Goal: Task Accomplishment & Management: Manage account settings

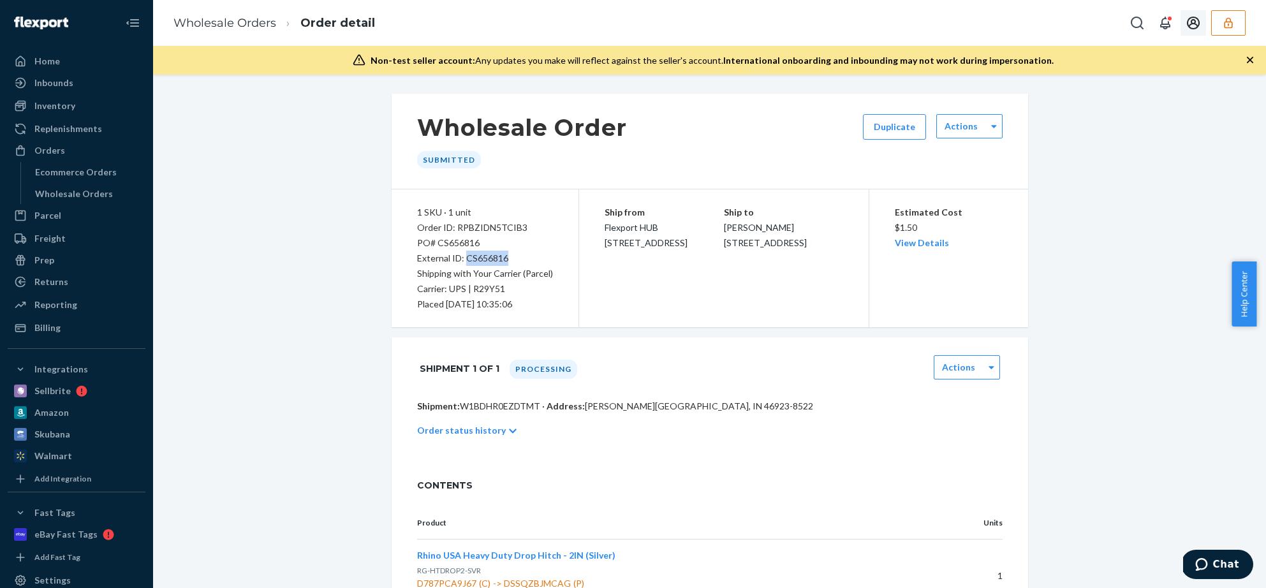
click at [1213, 31] on button "button" at bounding box center [1228, 23] width 34 height 26
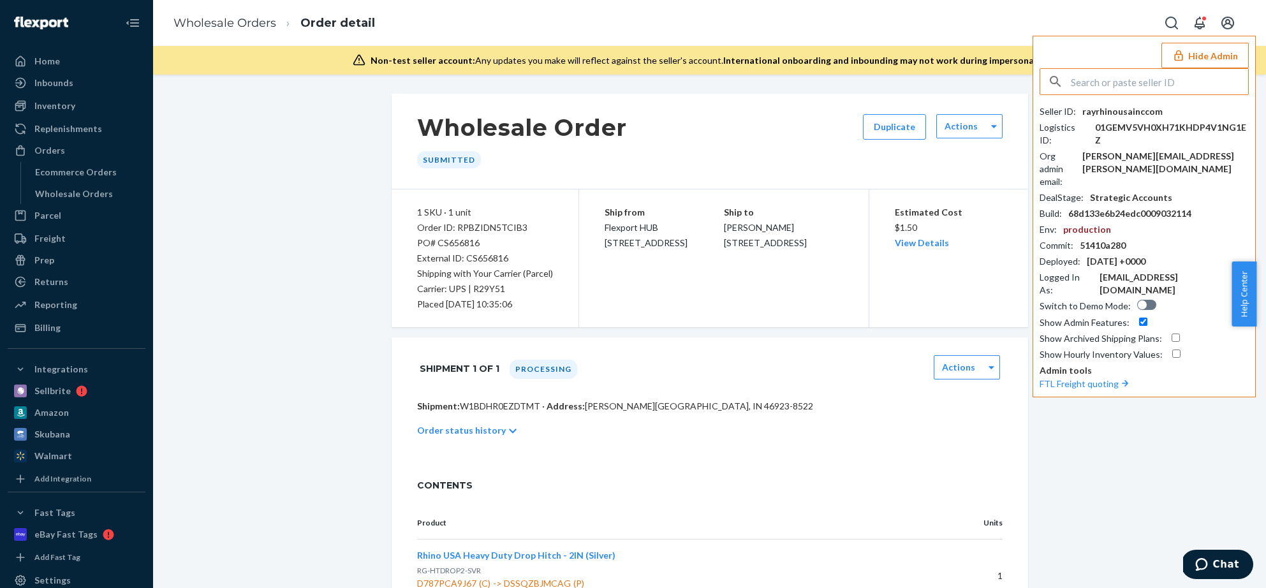
click at [1134, 87] on input "text" at bounding box center [1159, 82] width 177 height 26
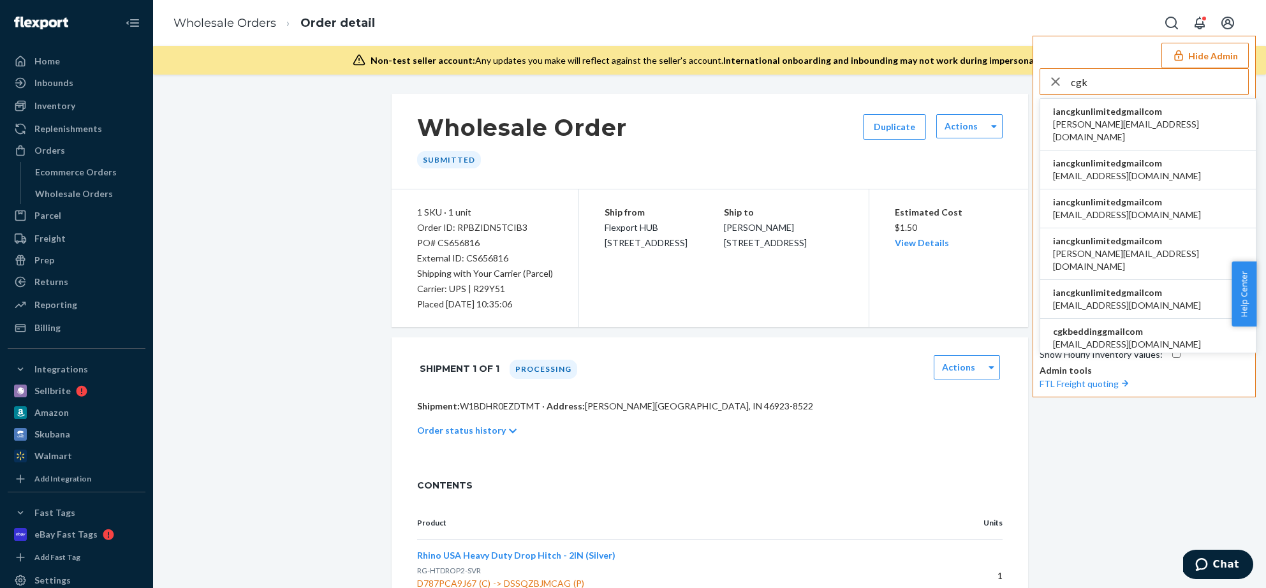
type input "cgk"
click at [1136, 125] on span "abigail@cgklinens.com" at bounding box center [1148, 131] width 190 height 26
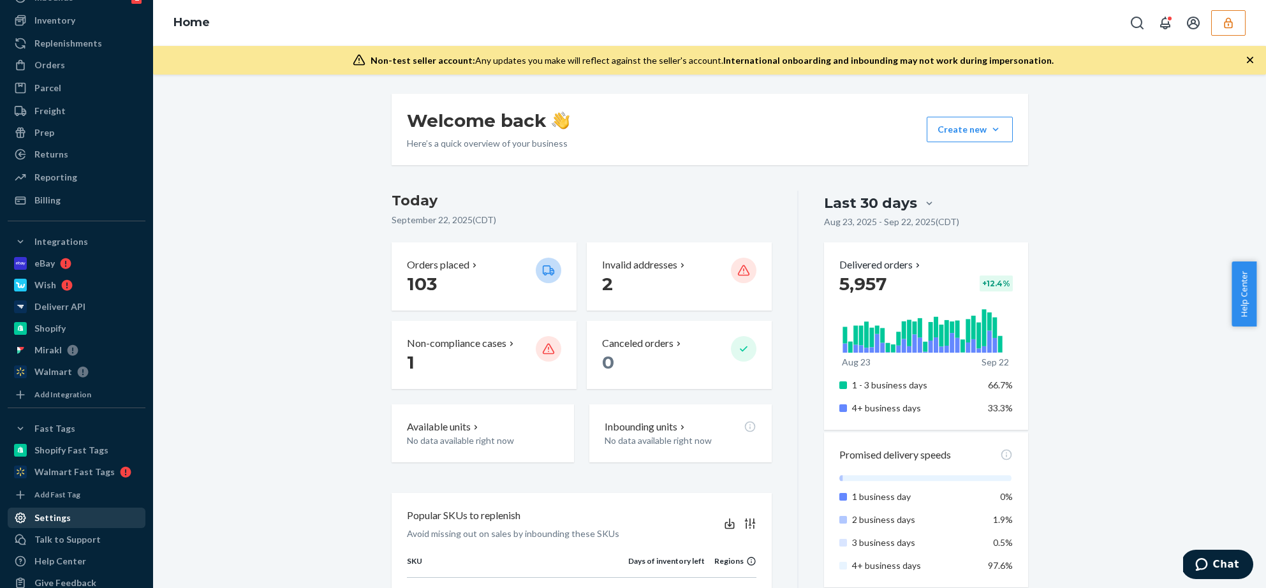
scroll to position [106, 0]
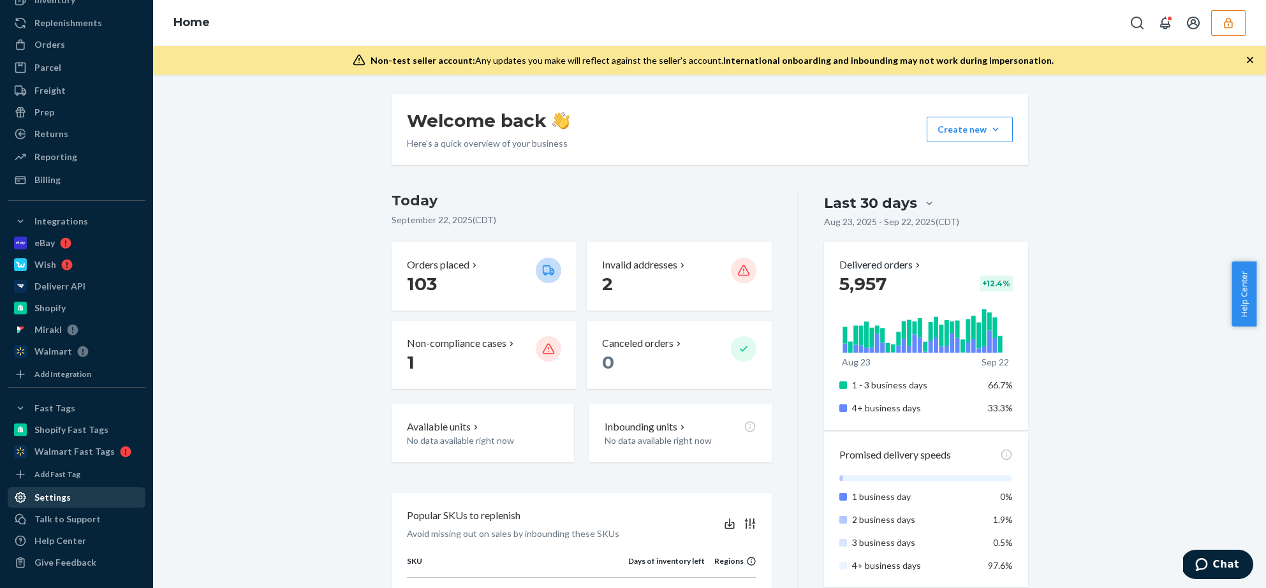
click at [64, 496] on div "Settings" at bounding box center [52, 497] width 36 height 13
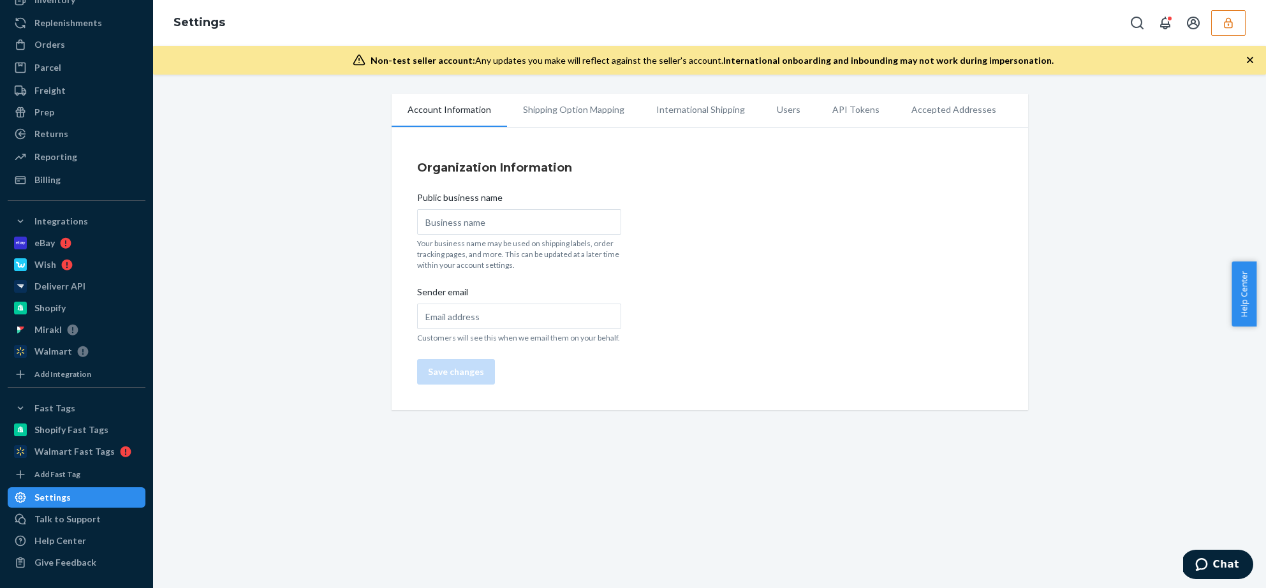
click at [584, 113] on li "Shipping Option Mapping" at bounding box center [573, 110] width 133 height 32
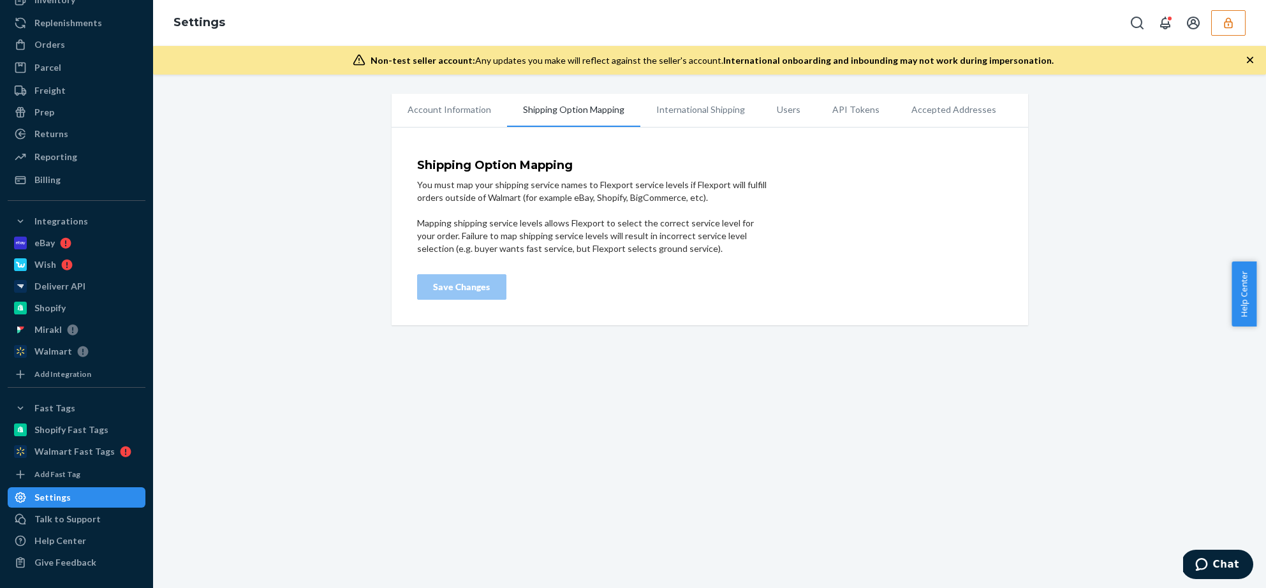
drag, startPoint x: 694, startPoint y: 117, endPoint x: 796, endPoint y: 113, distance: 102.7
click at [694, 117] on li "International Shipping" at bounding box center [700, 110] width 121 height 32
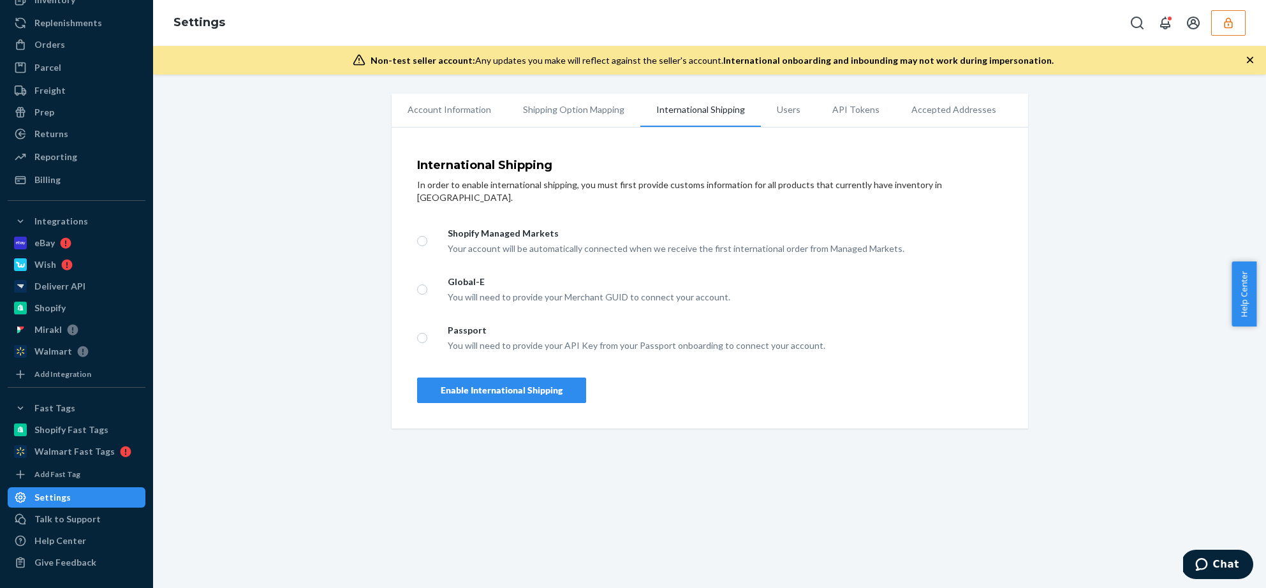
click at [816, 111] on li "API Tokens" at bounding box center [855, 110] width 79 height 32
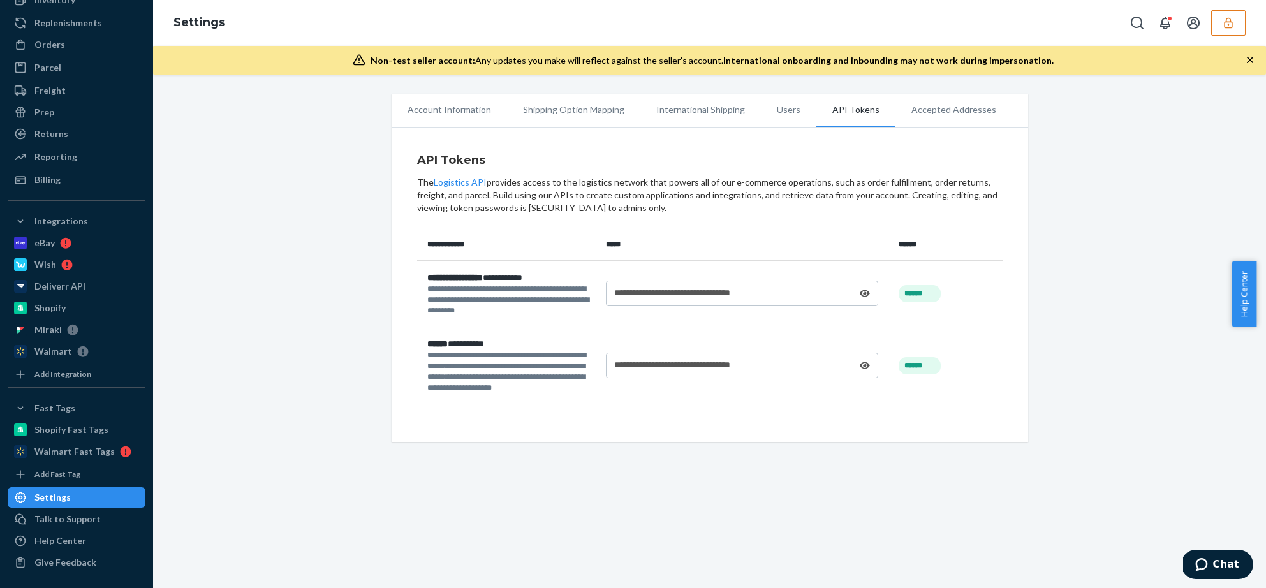
click at [866, 291] on div "**********" at bounding box center [742, 294] width 272 height 26
click at [860, 295] on icon at bounding box center [865, 293] width 10 height 7
click at [860, 293] on icon at bounding box center [865, 293] width 10 height 7
click at [46, 228] on div "Integrations" at bounding box center [76, 221] width 135 height 18
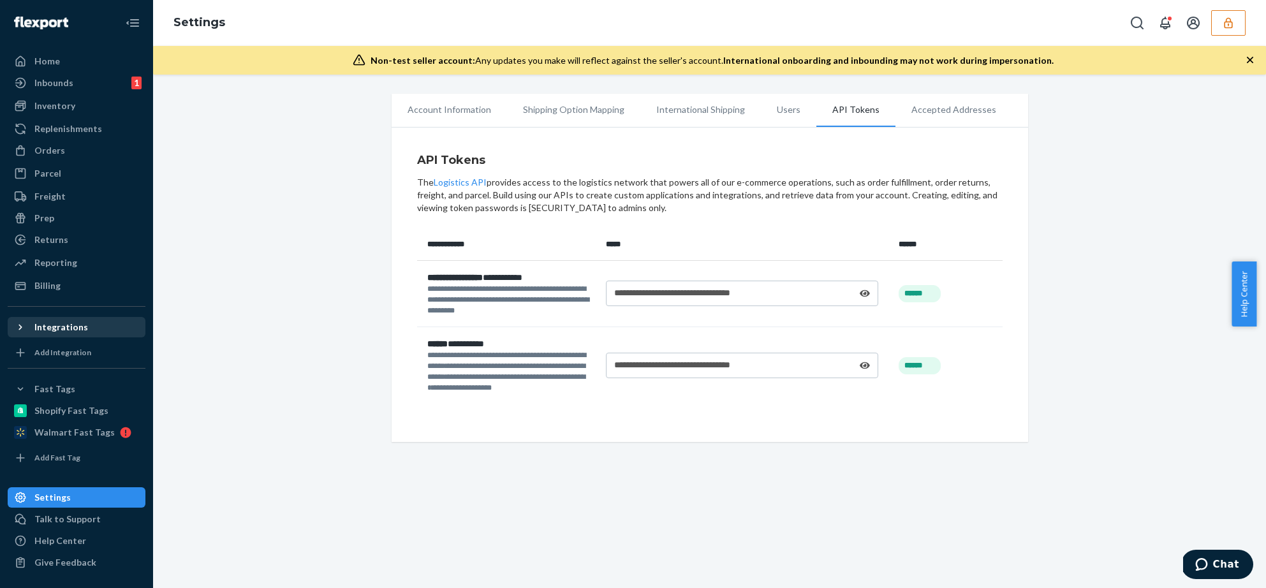
click at [68, 327] on div "Integrations" at bounding box center [61, 327] width 54 height 13
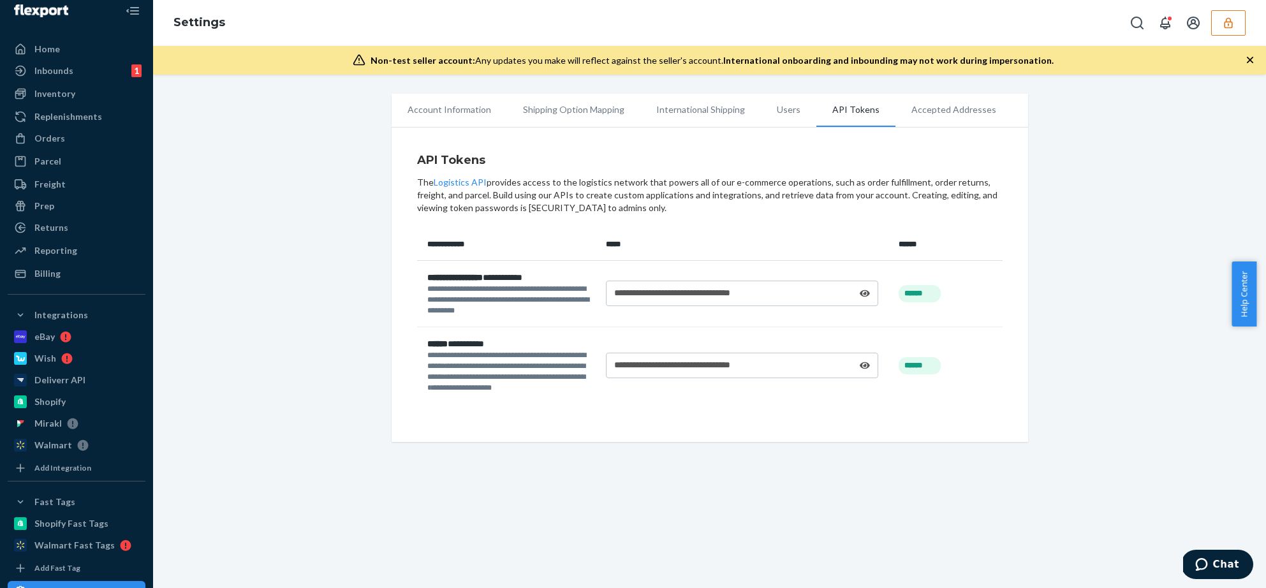
scroll to position [20, 0]
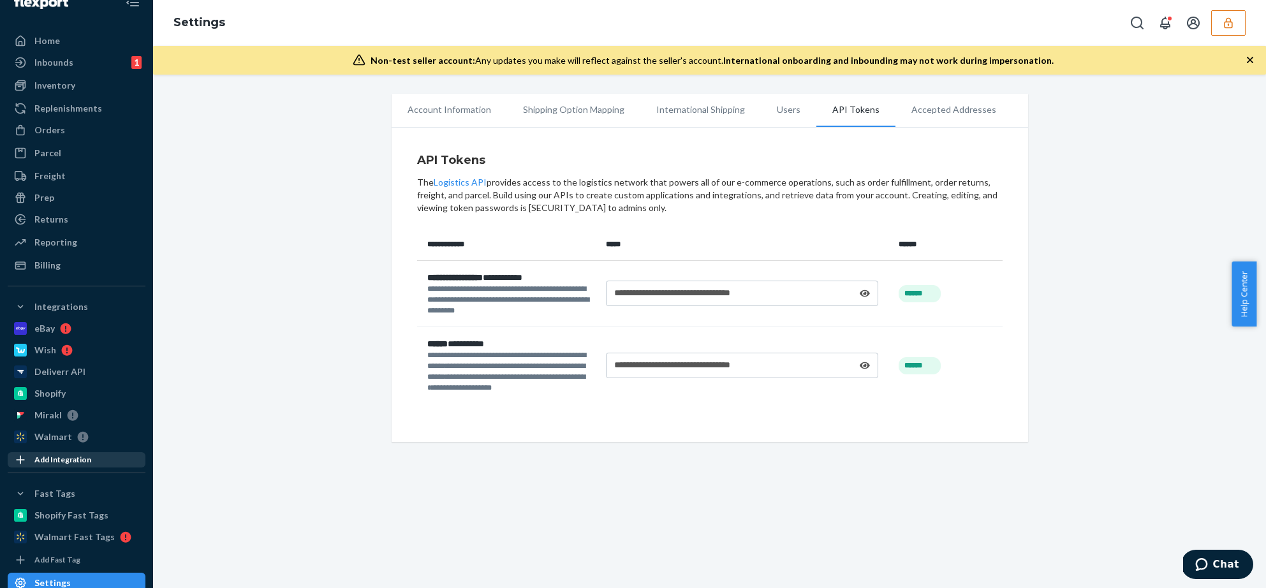
click at [62, 461] on div "Add Integration" at bounding box center [62, 459] width 57 height 11
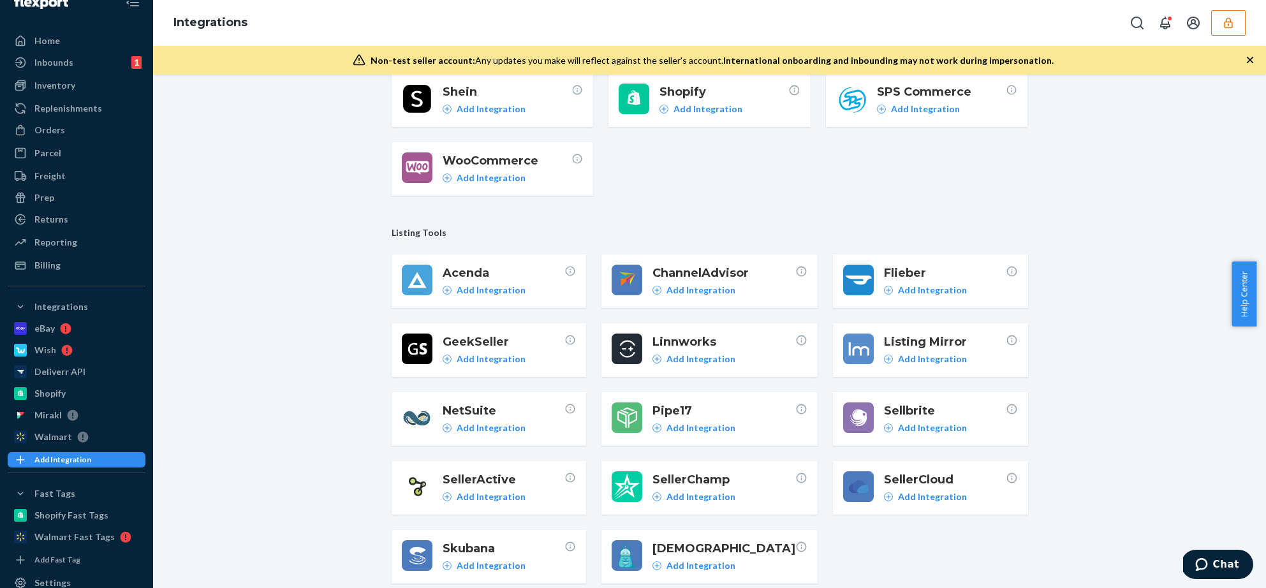
scroll to position [256, 0]
click at [698, 421] on p "Add Integration" at bounding box center [700, 427] width 69 height 13
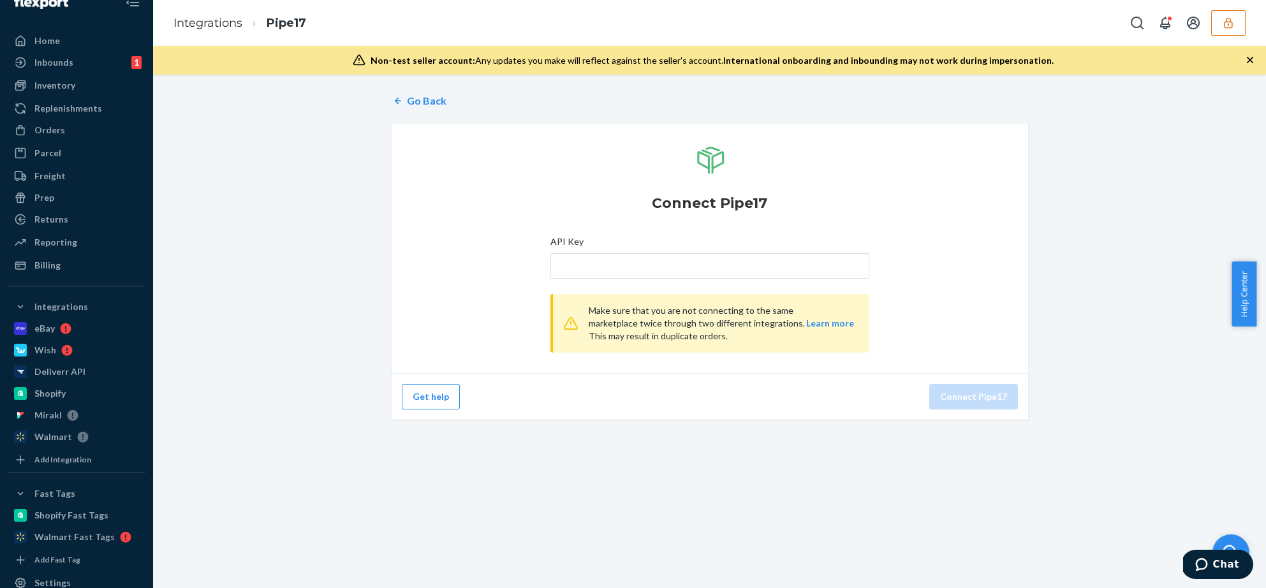
click at [620, 314] on span "Make sure that you are not connecting to the same marketplace twice through two…" at bounding box center [697, 323] width 216 height 36
click at [425, 103] on p "Go Back" at bounding box center [427, 101] width 40 height 15
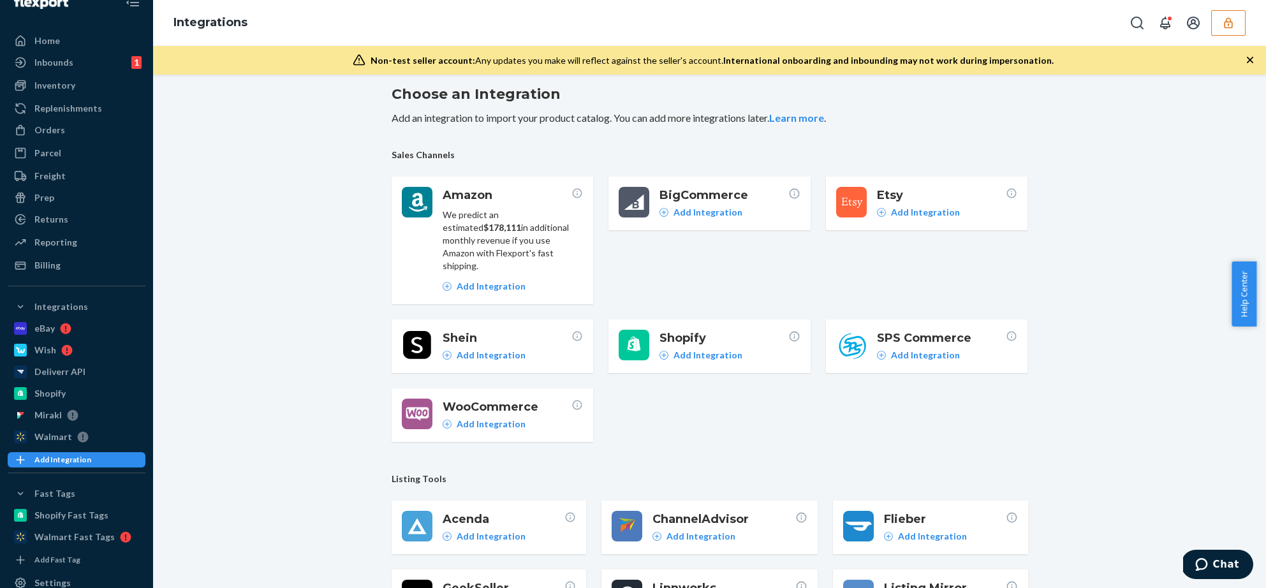
scroll to position [256, 0]
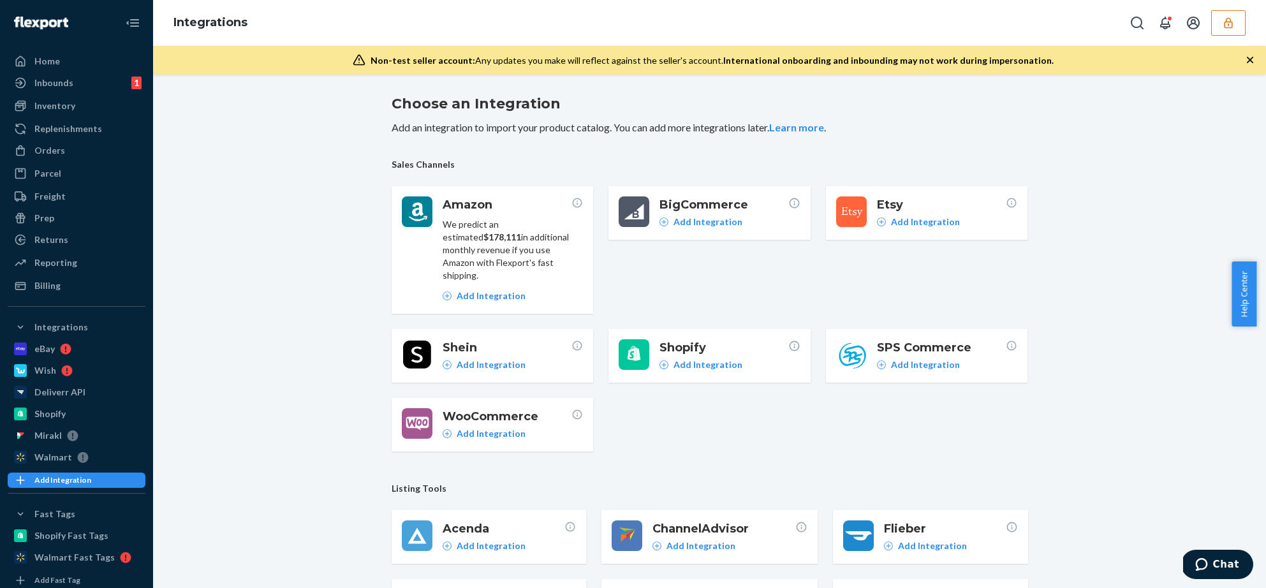
click at [1231, 27] on icon "button" at bounding box center [1228, 23] width 13 height 13
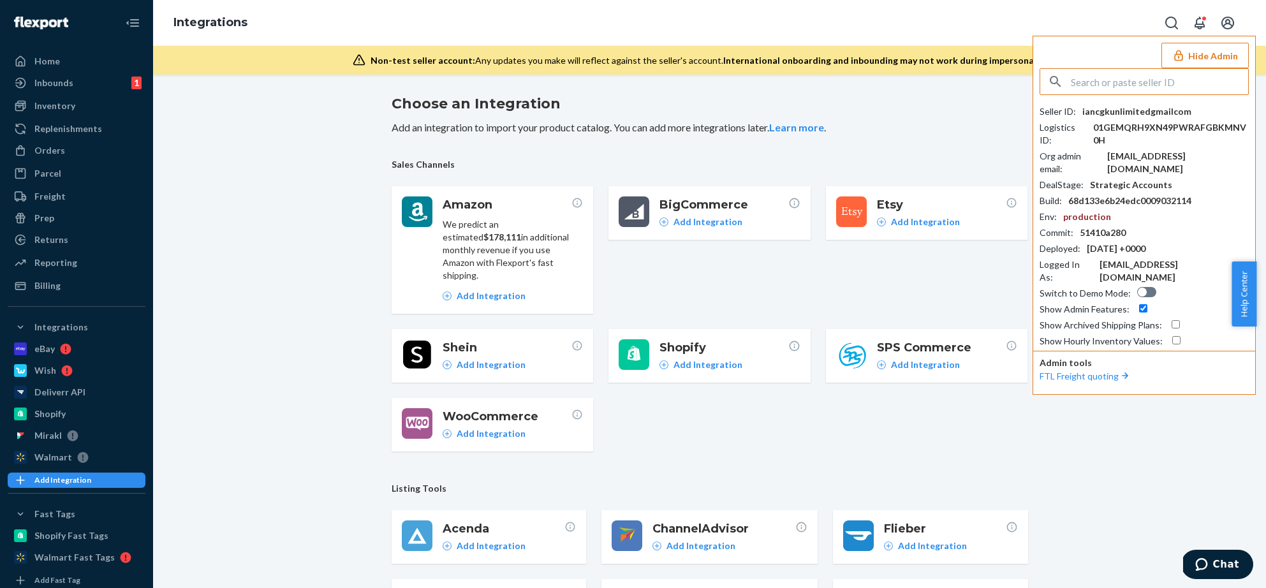
click at [1153, 84] on input "text" at bounding box center [1159, 82] width 177 height 26
click at [318, 152] on div "Choose an Integration Add an integration to import your product catalog. You ca…" at bounding box center [710, 470] width 1094 height 773
click at [1234, 27] on icon "Open account menu" at bounding box center [1227, 22] width 15 height 15
click at [909, 147] on div "Choose an Integration Add an integration to import your product catalog. You ca…" at bounding box center [709, 470] width 636 height 768
click at [1230, 25] on icon "Open account menu" at bounding box center [1227, 22] width 15 height 15
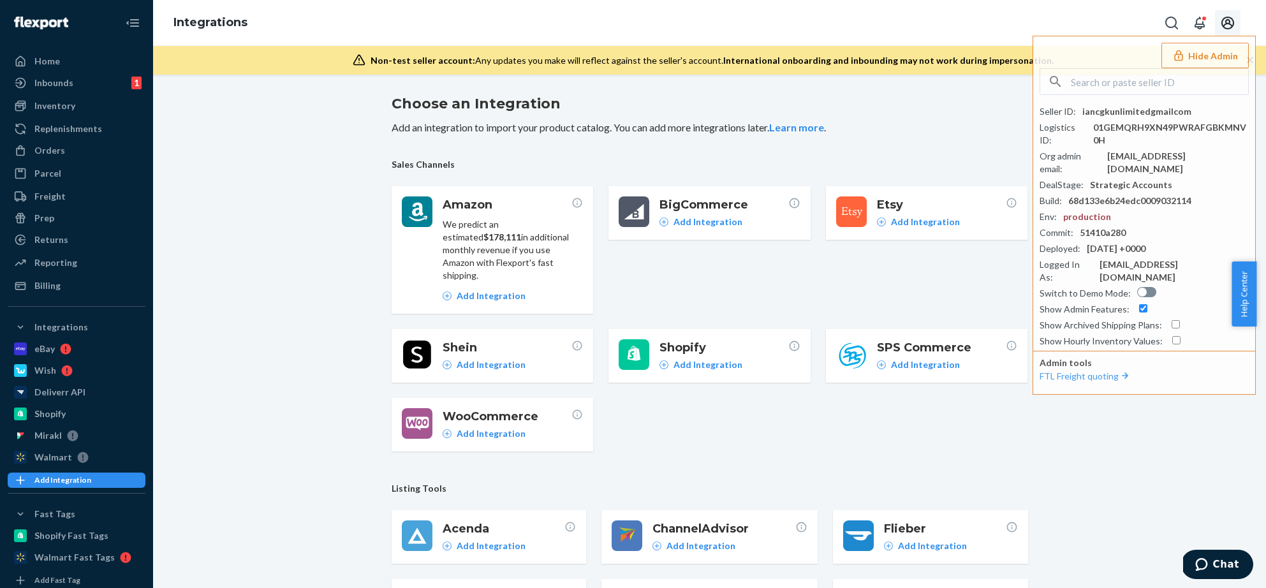
drag, startPoint x: 937, startPoint y: 102, endPoint x: 1022, endPoint y: 99, distance: 85.5
click at [937, 102] on h2 "Choose an Integration" at bounding box center [709, 104] width 636 height 20
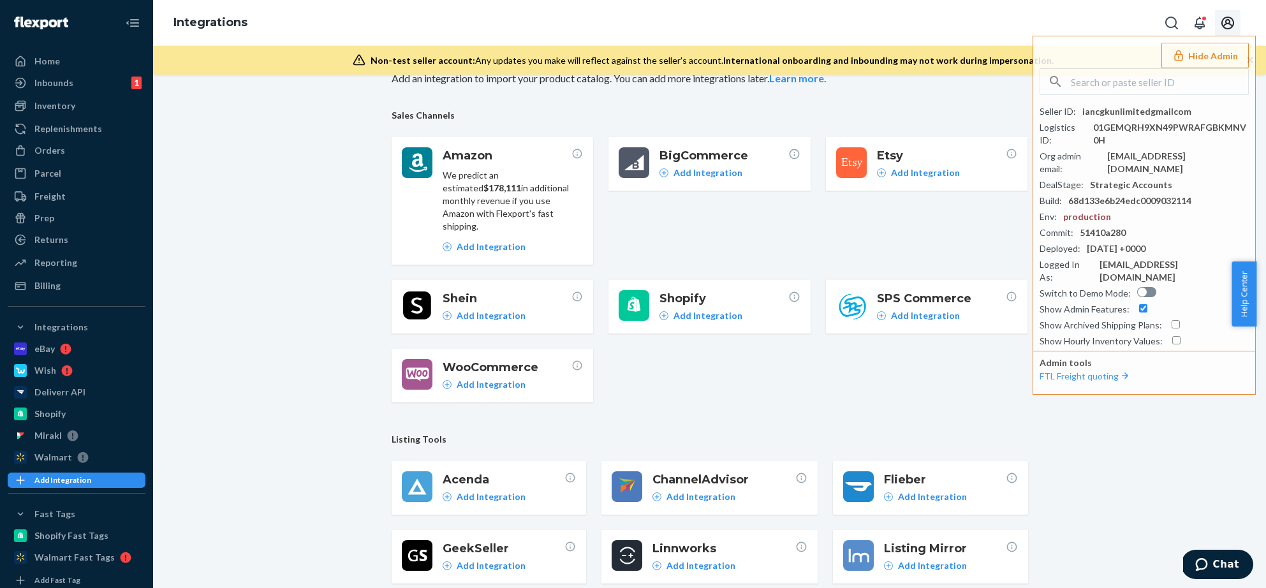
scroll to position [231, 0]
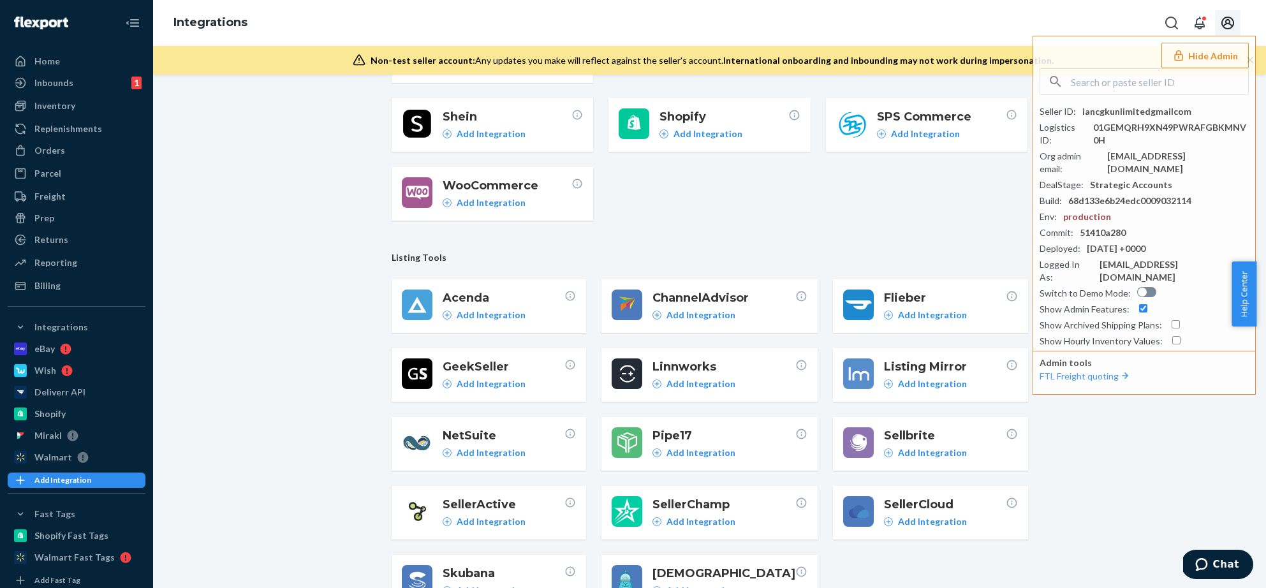
click at [1213, 55] on button "Hide Admin" at bounding box center [1204, 56] width 87 height 26
